Goal: Task Accomplishment & Management: Use online tool/utility

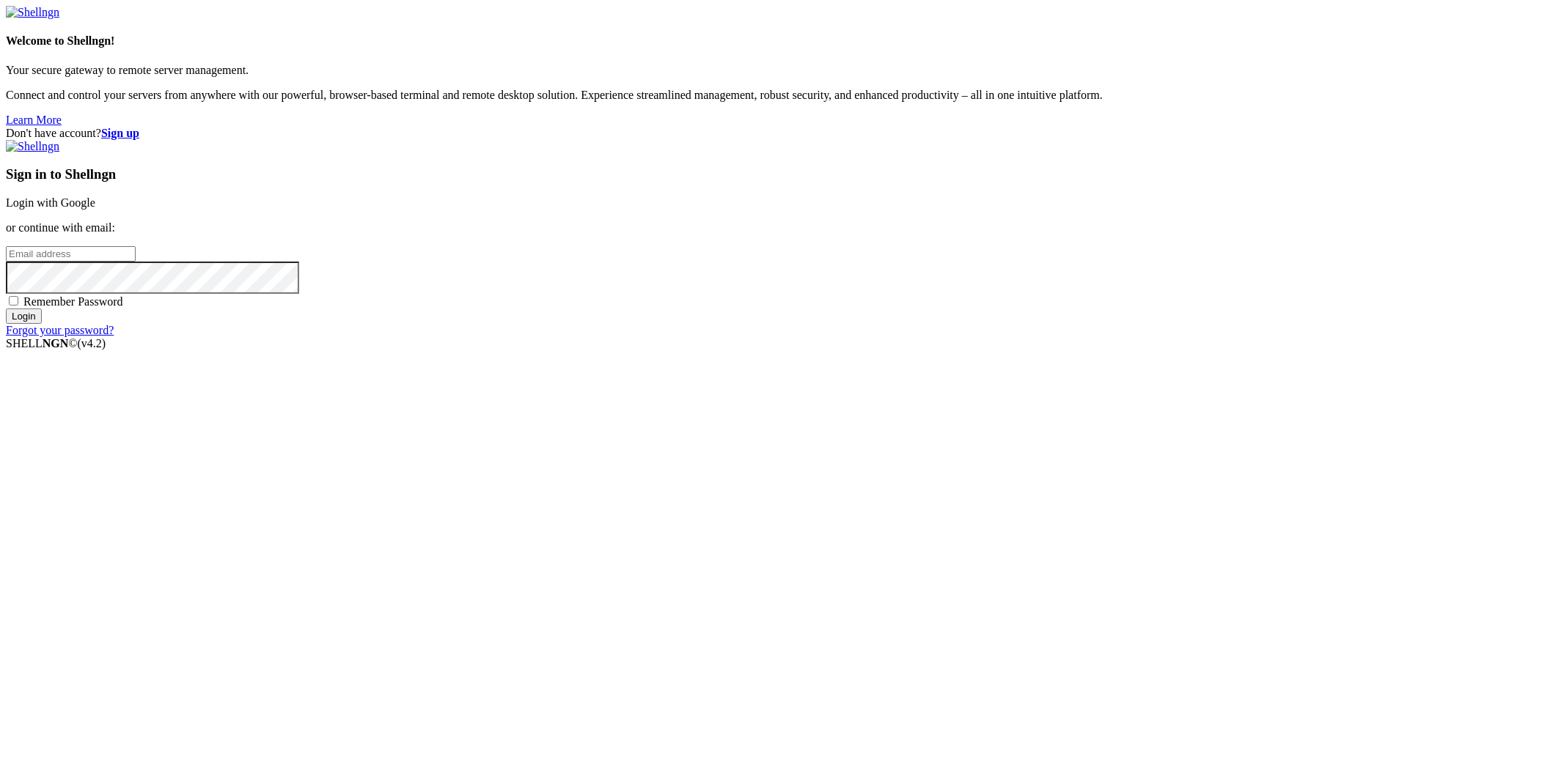
click at [95, 209] on link "Login with Google" at bounding box center [50, 203] width 89 height 13
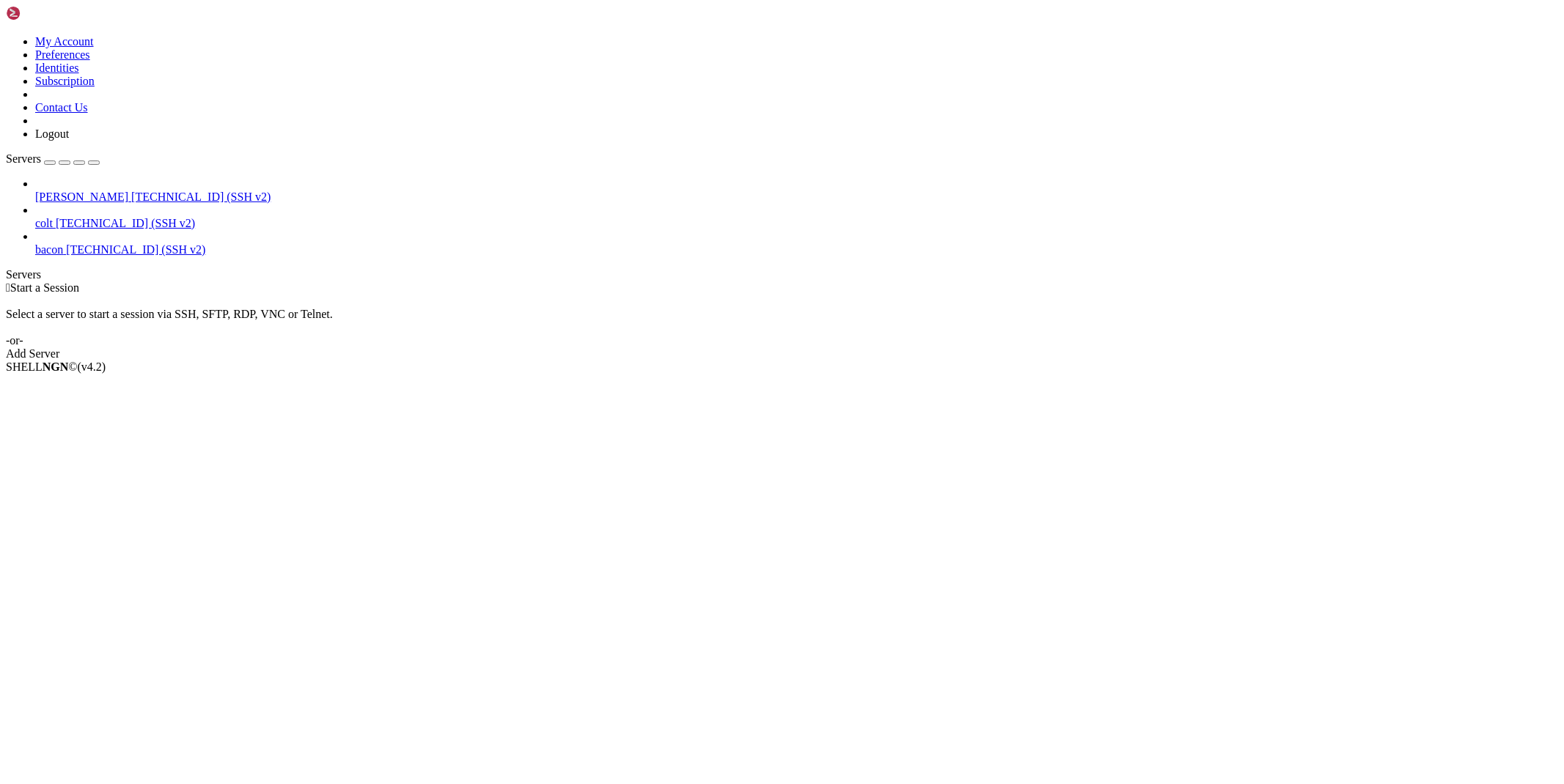
click at [49, 191] on span "[PERSON_NAME]" at bounding box center [81, 197] width 93 height 13
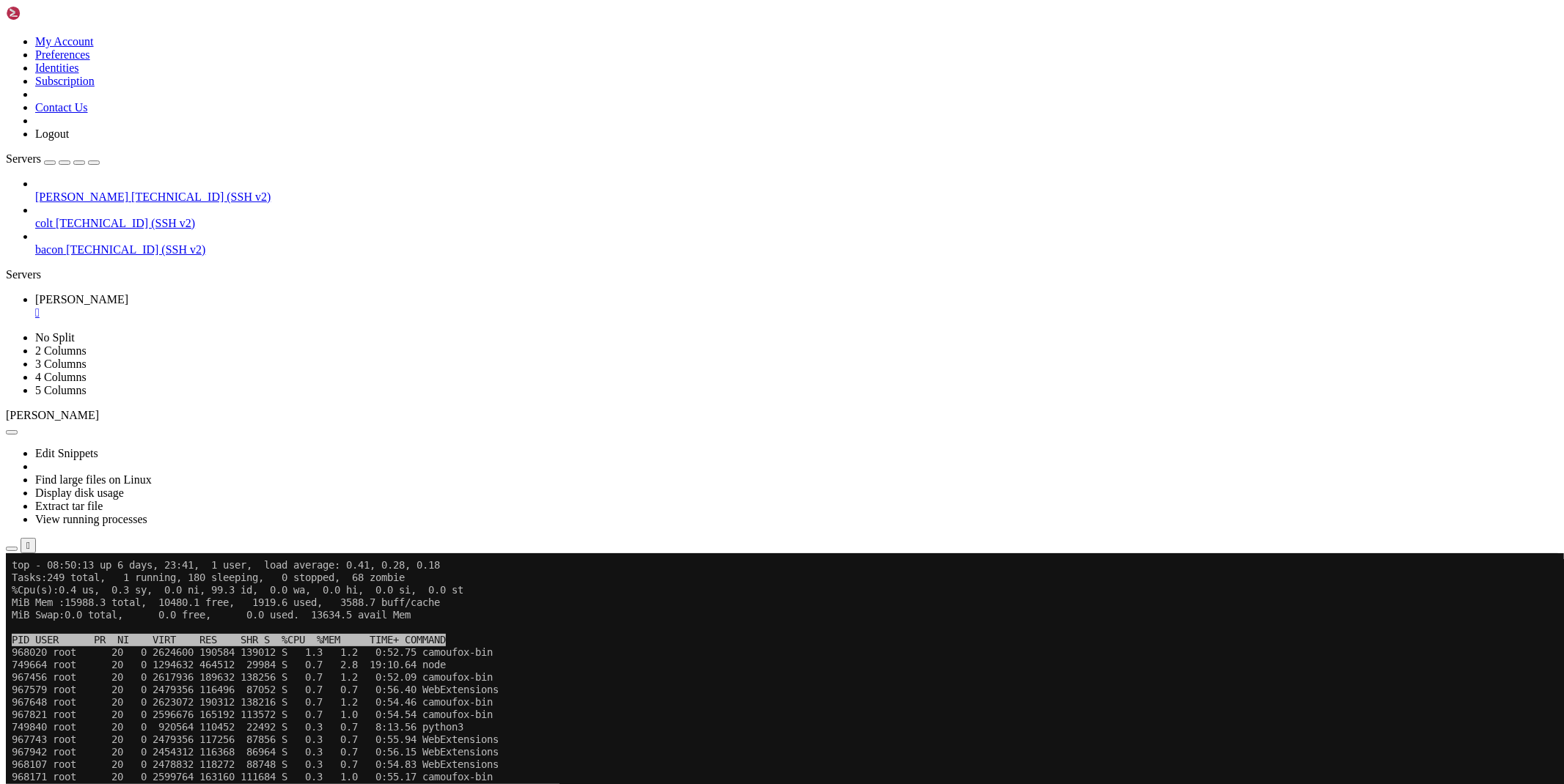
click at [12, 549] on icon "button" at bounding box center [12, 549] width 0 height 0
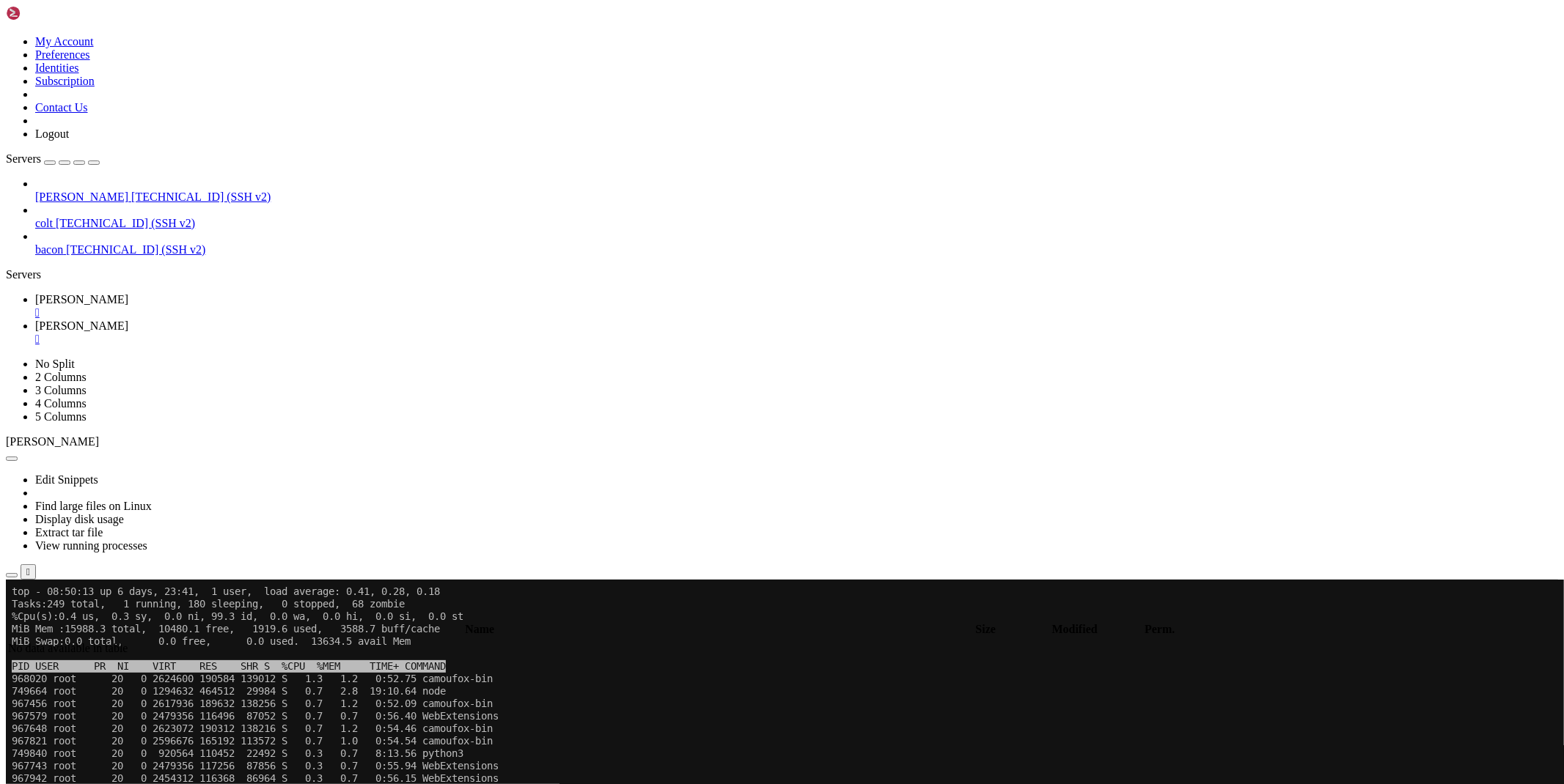
click at [195, 293] on link "[PERSON_NAME] " at bounding box center [796, 306] width 1522 height 26
click at [267, 320] on link "[PERSON_NAME] " at bounding box center [796, 332] width 1522 height 26
click at [35, 293] on icon at bounding box center [35, 299] width 0 height 13
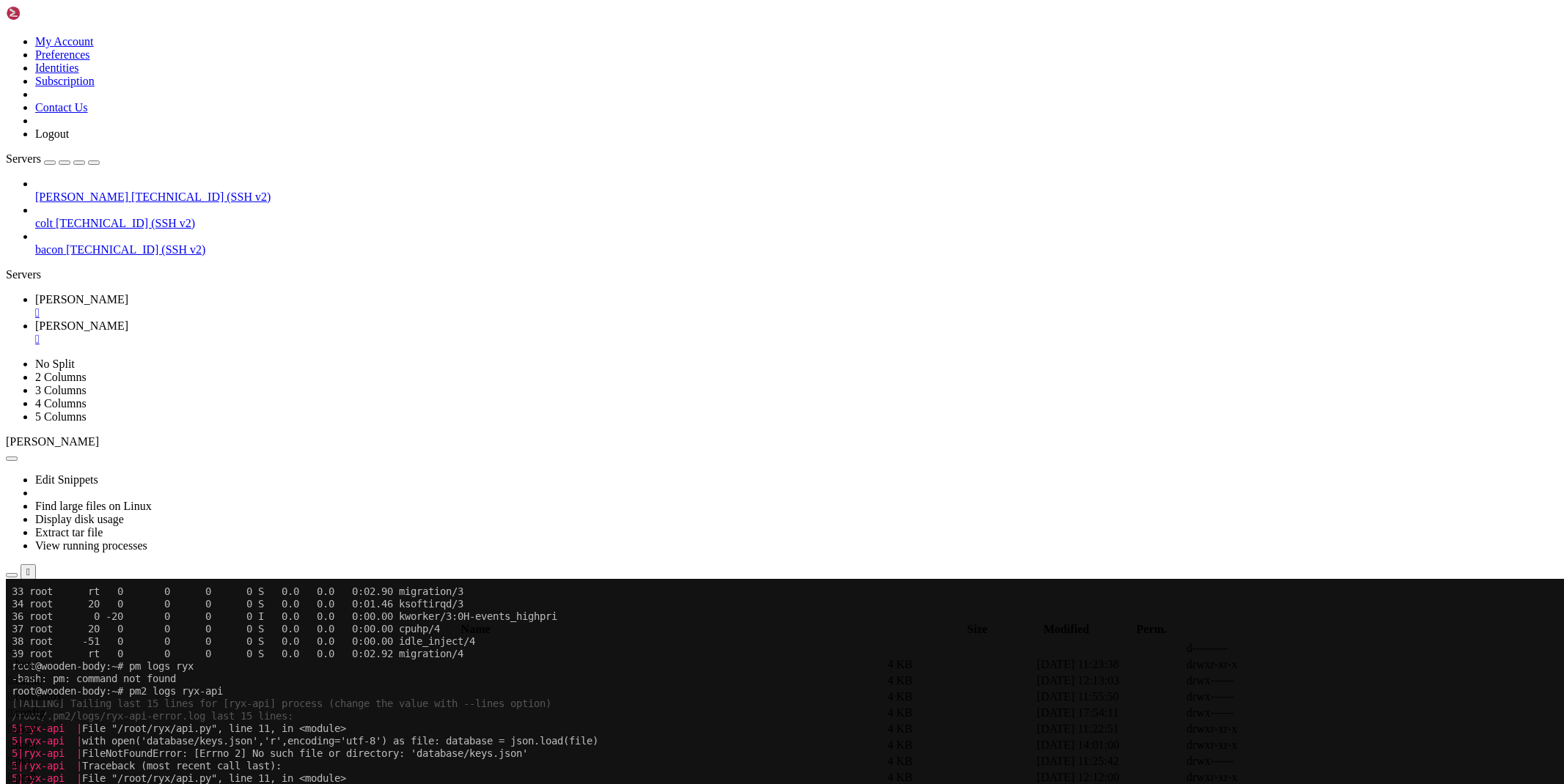
scroll to position [623, 0]
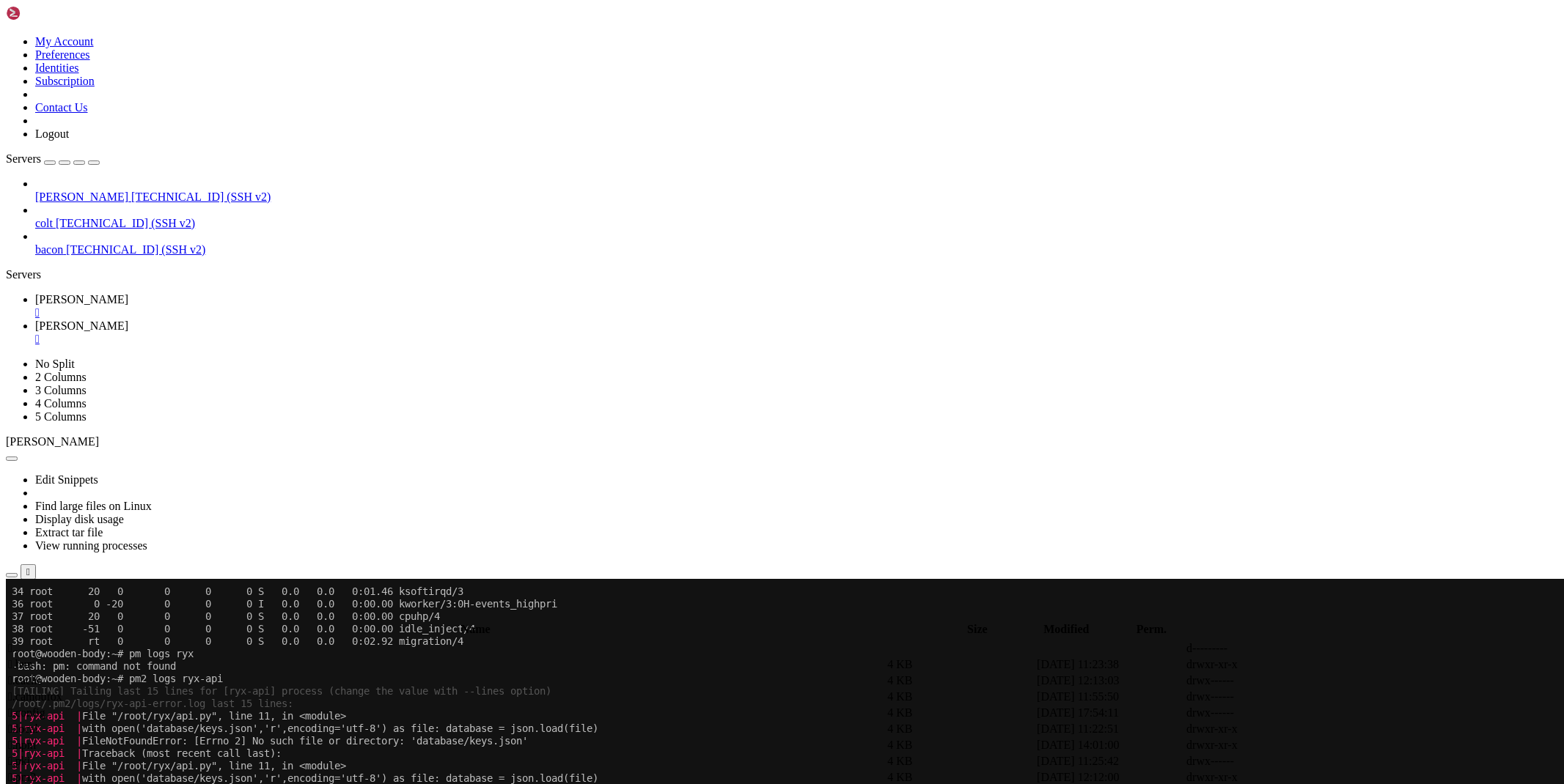
click at [287, 320] on link "[PERSON_NAME] " at bounding box center [796, 332] width 1522 height 26
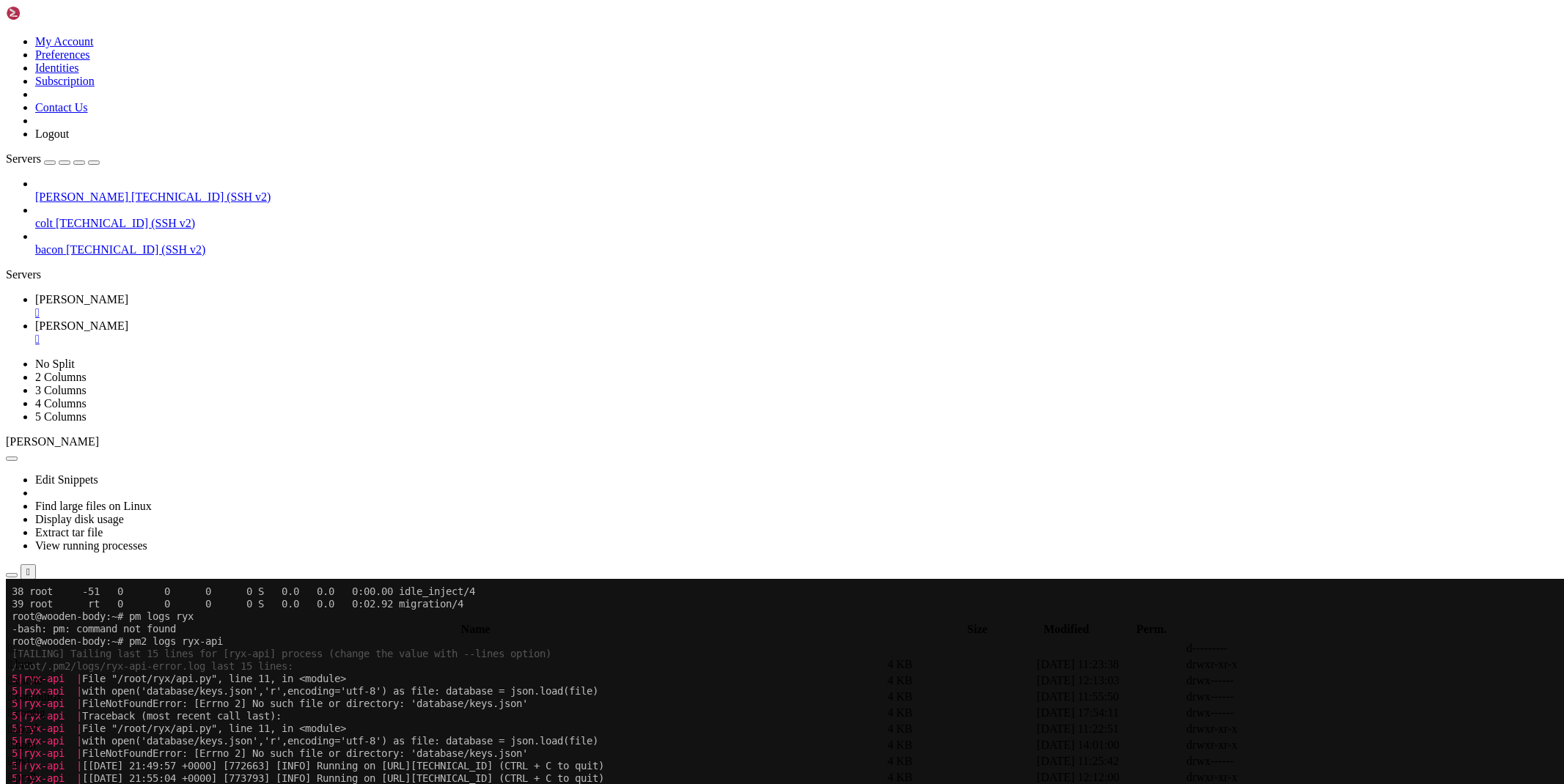
scroll to position [660, 0]
click at [129, 293] on span "[PERSON_NAME]" at bounding box center [81, 299] width 93 height 13
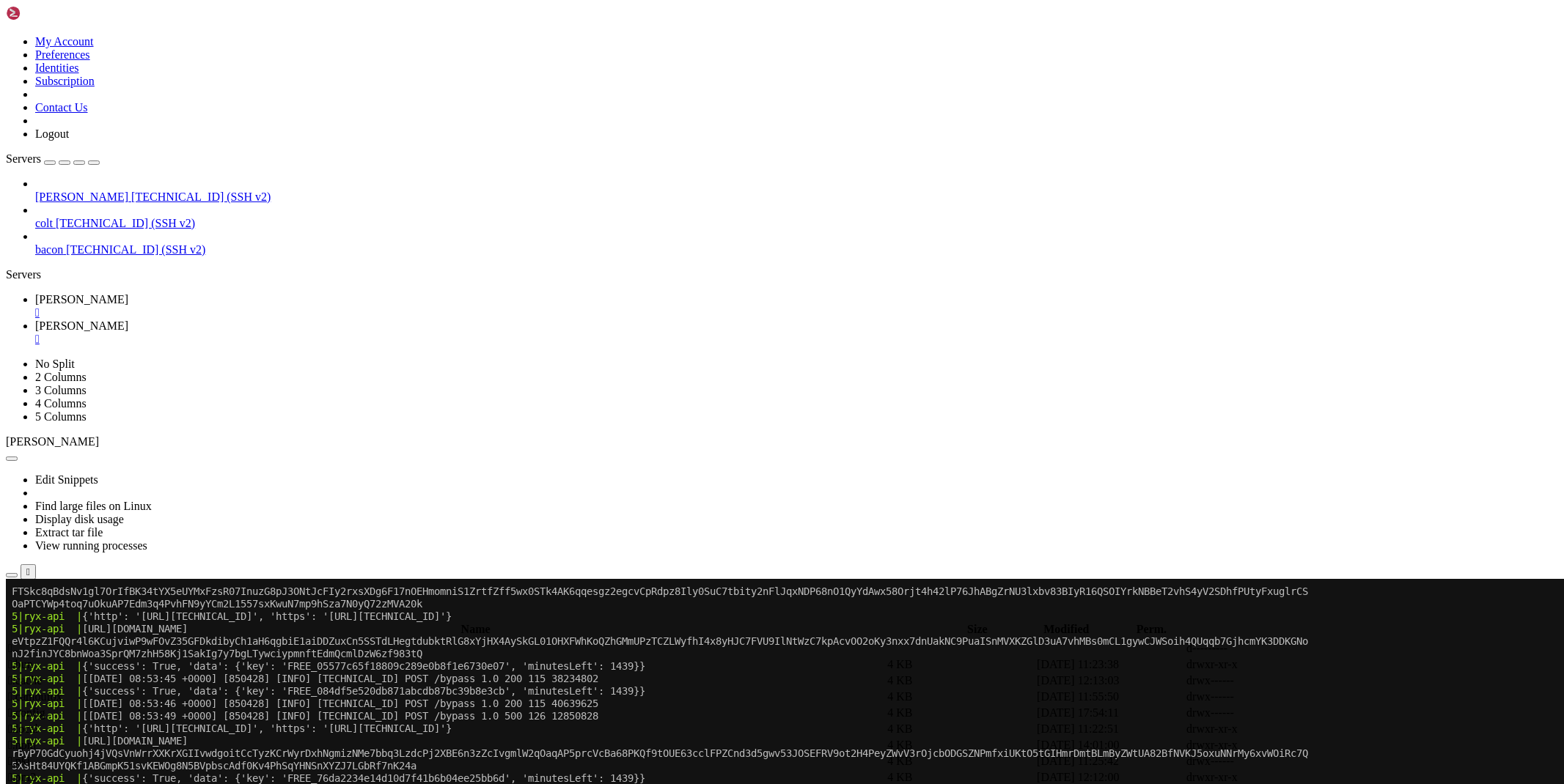
scroll to position [2891, 0]
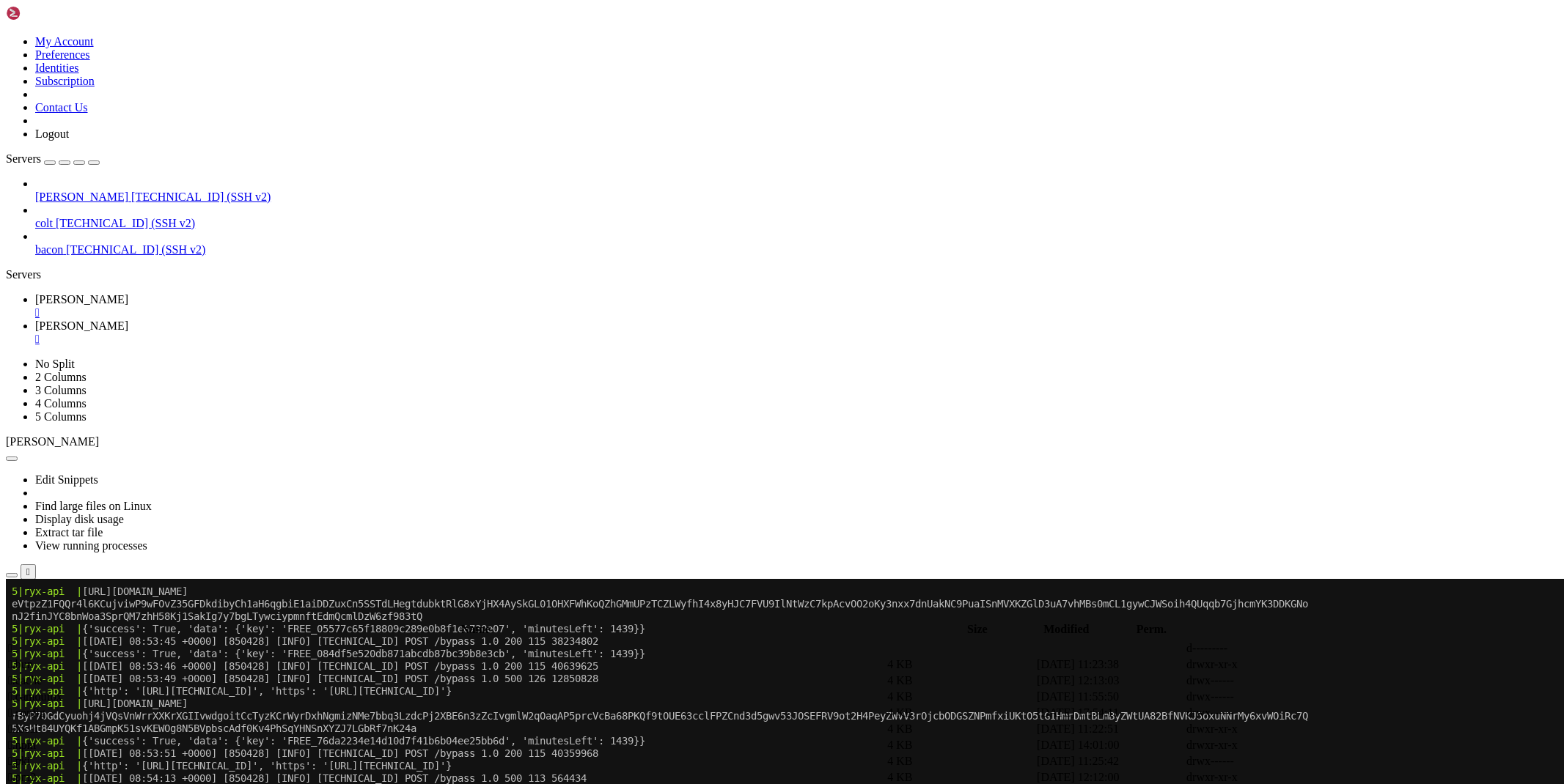
click at [81, 228] on div "[PERSON_NAME] [TECHNICAL_ID] (SSH v2) colt [TECHNICAL_ID] (SSH v2) bacon [TECHN…" at bounding box center [782, 216] width 1552 height 79
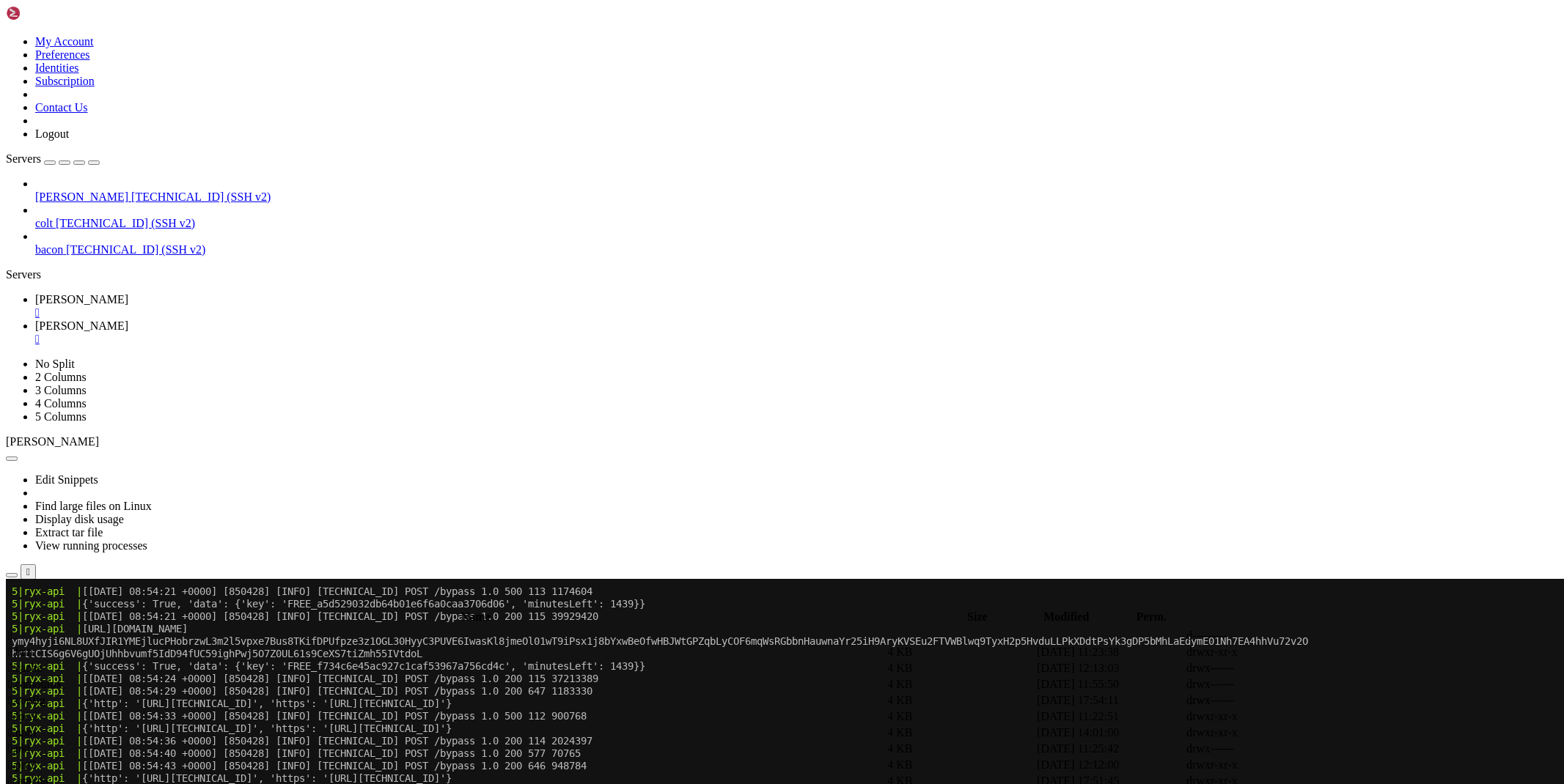
scroll to position [3178, 0]
click at [302, 320] on link "[PERSON_NAME] " at bounding box center [796, 332] width 1522 height 26
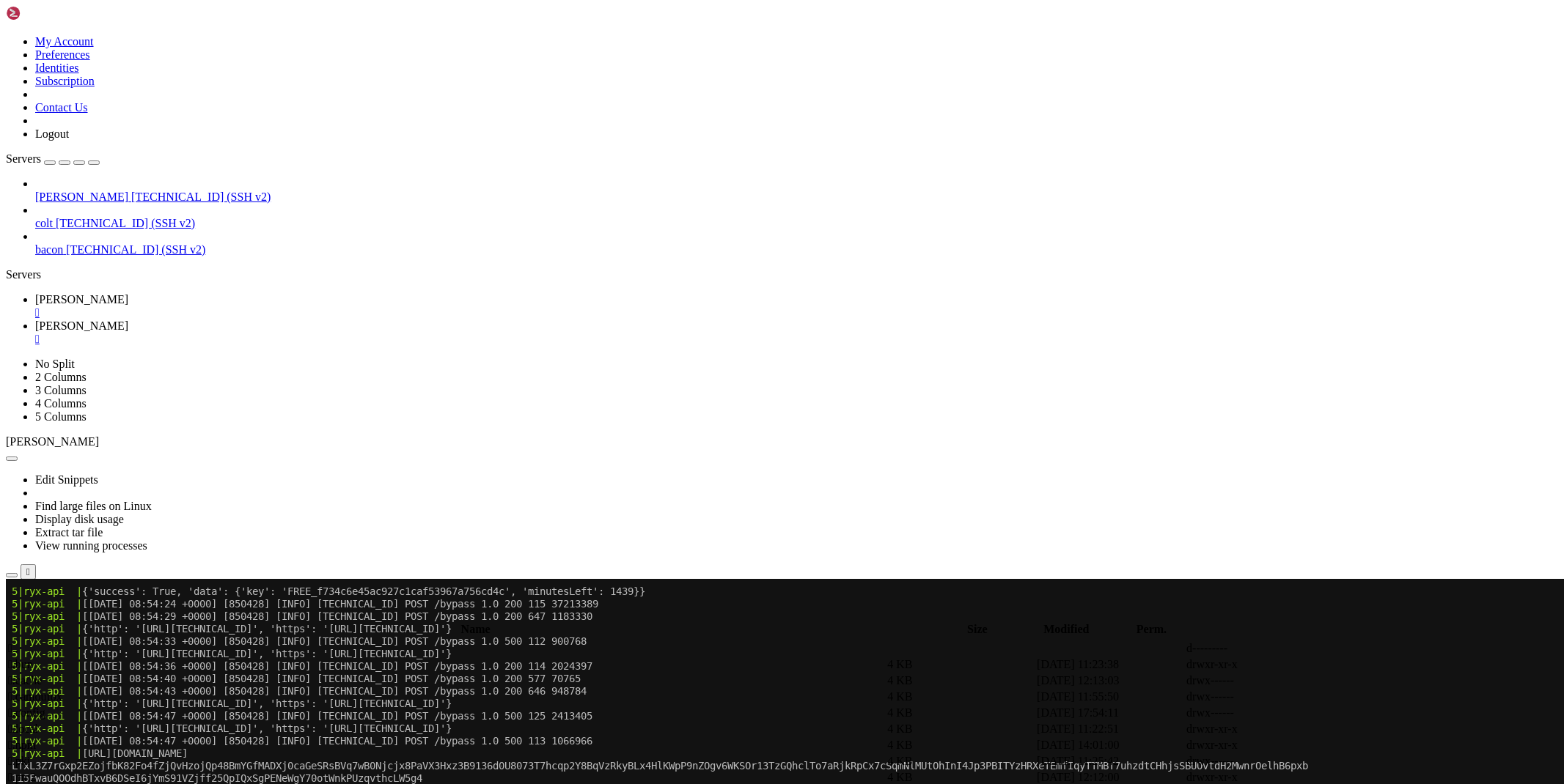
scroll to position [3252, 0]
type input "/root/ryx"
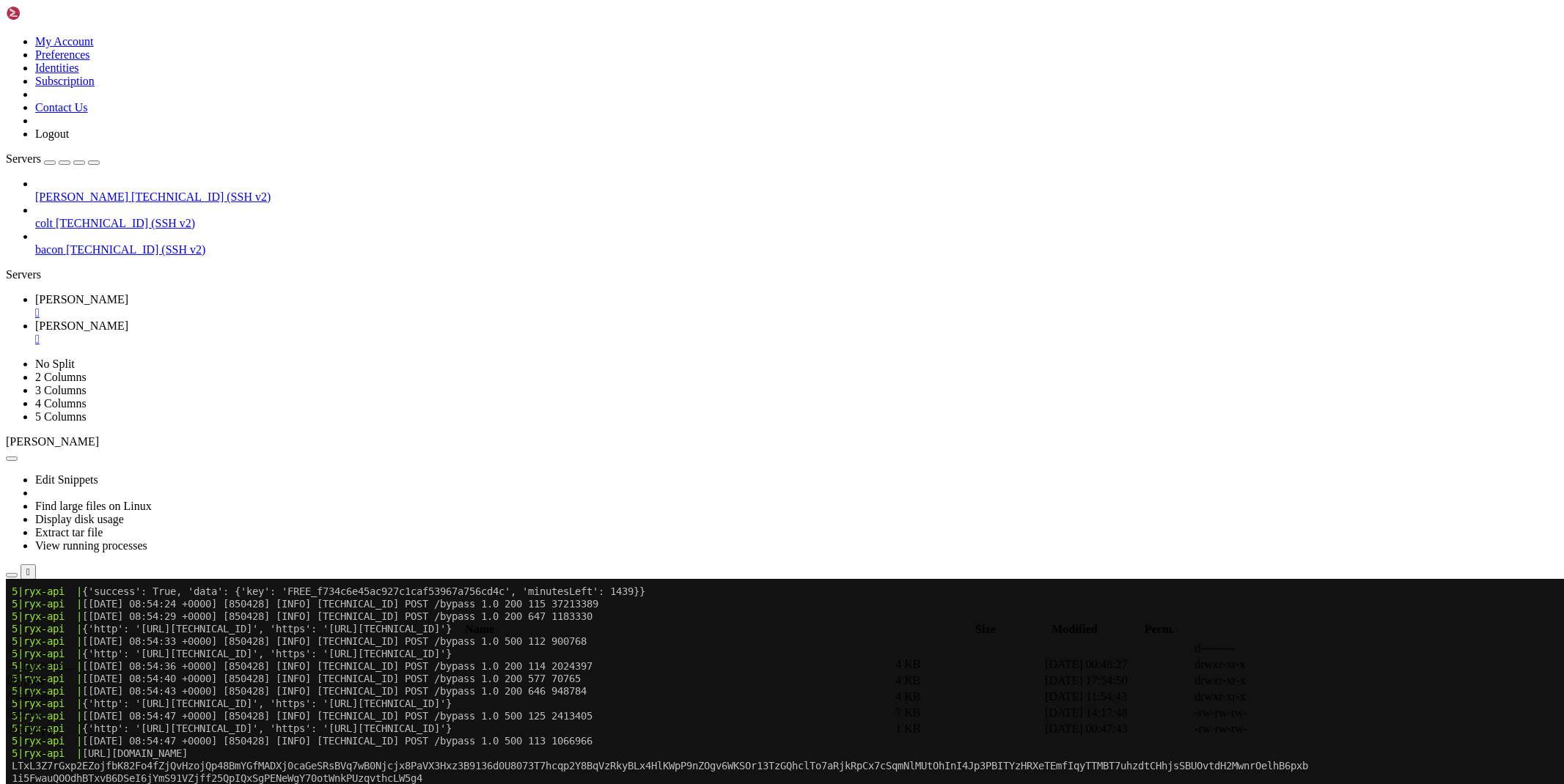
click at [1344, 713] on icon at bounding box center [1344, 713] width 0 height 0
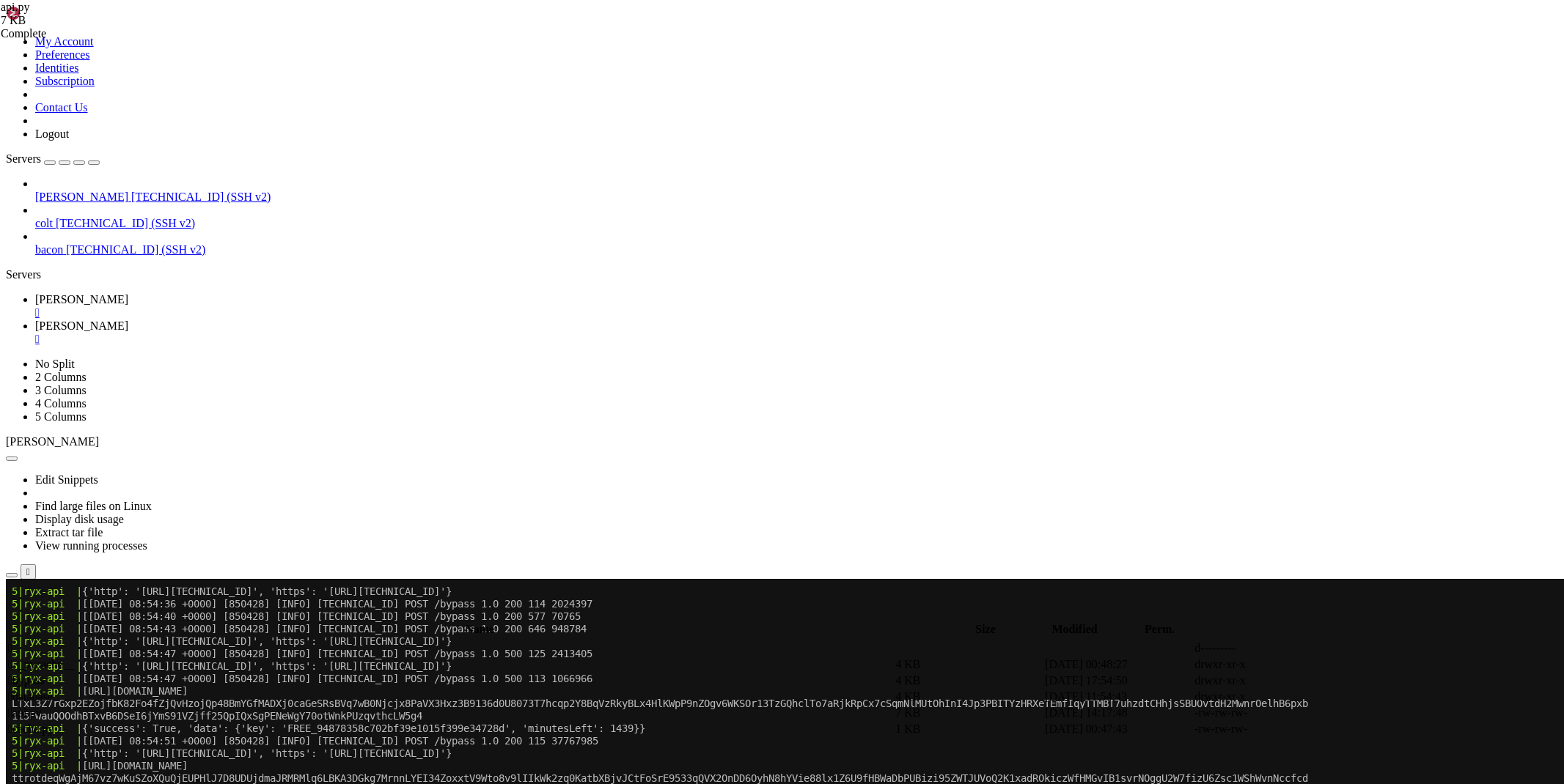
scroll to position [3326, 0]
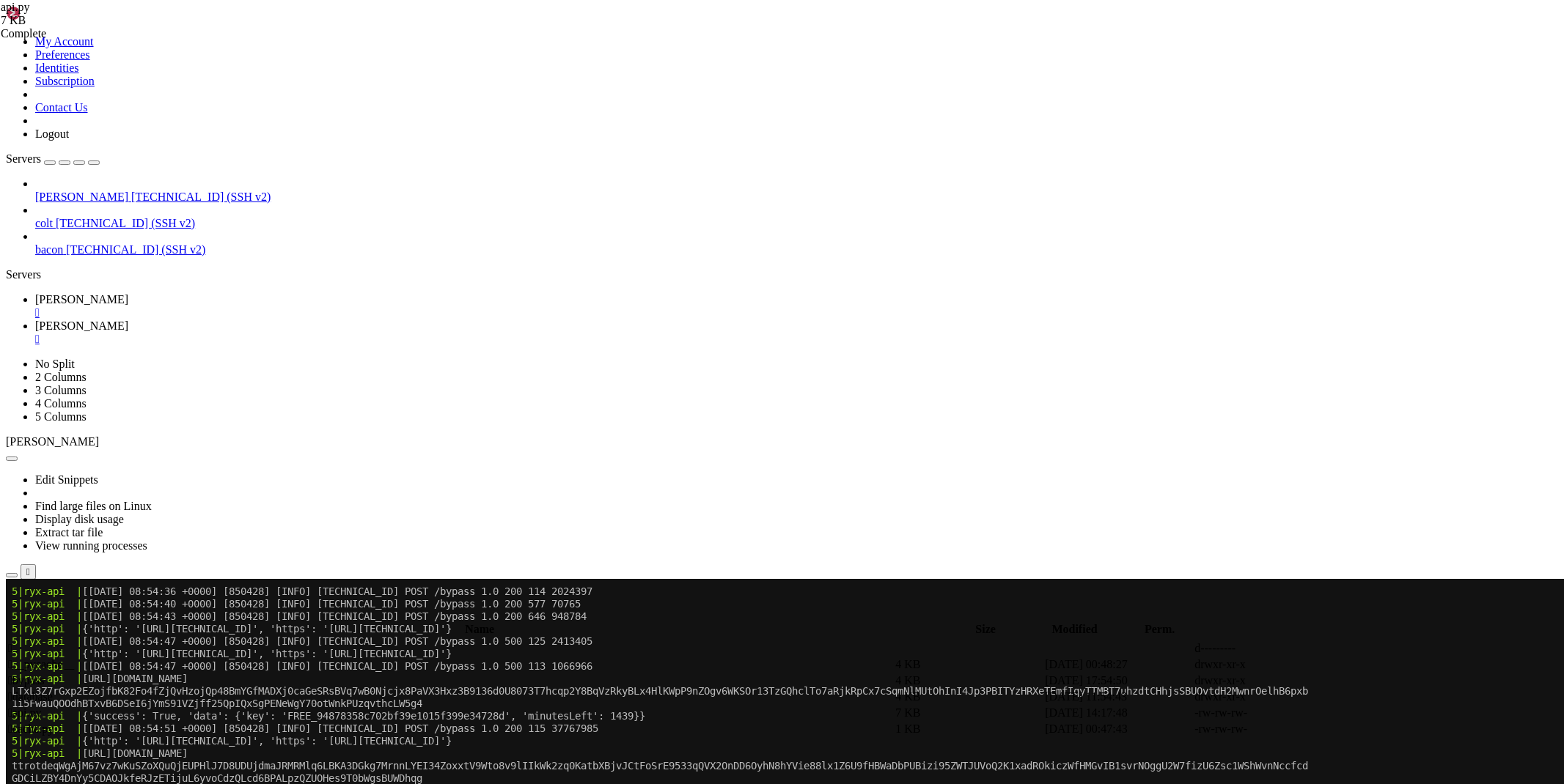
type textarea "[DOMAIN_NAME](run())"
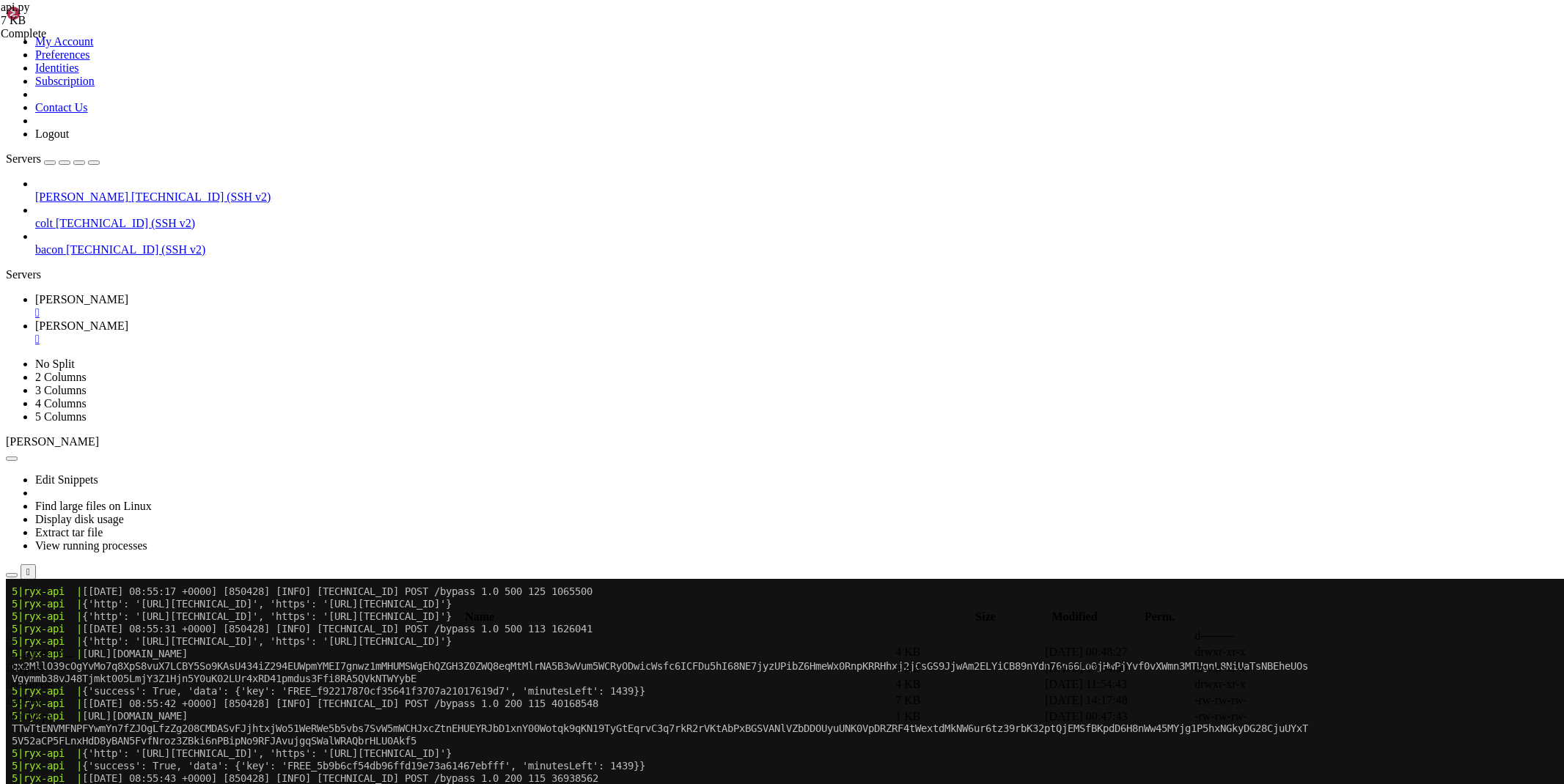
scroll to position [3651, 0]
